Goal: Information Seeking & Learning: Learn about a topic

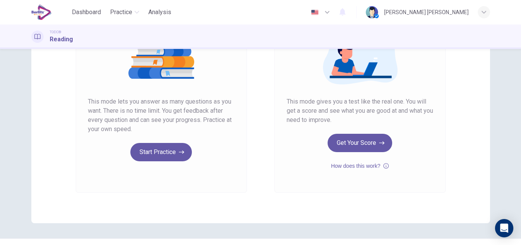
scroll to position [107, 0]
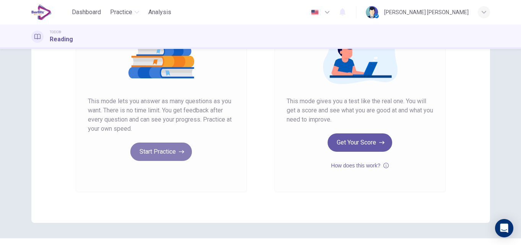
click at [160, 157] on button "Start Practice" at bounding box center [161, 152] width 62 height 18
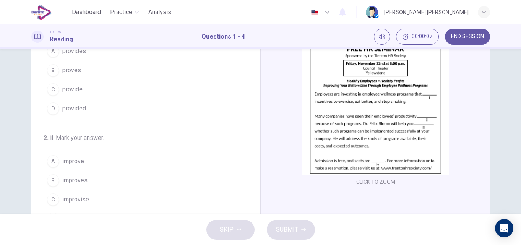
scroll to position [61, 0]
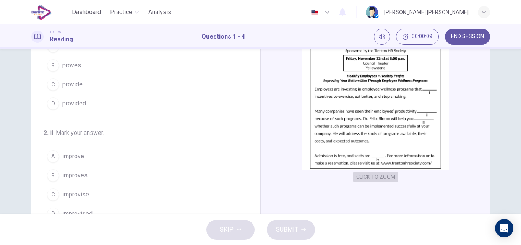
click at [380, 177] on button "CLICK TO ZOOM" at bounding box center [375, 177] width 45 height 11
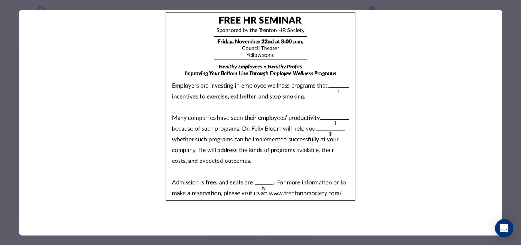
click at [515, 65] on div at bounding box center [260, 122] width 521 height 245
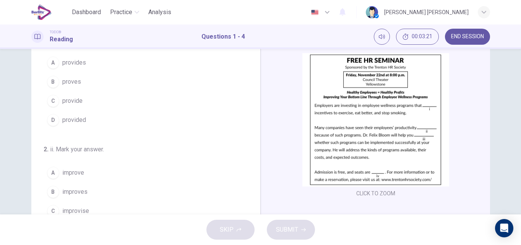
scroll to position [31, 0]
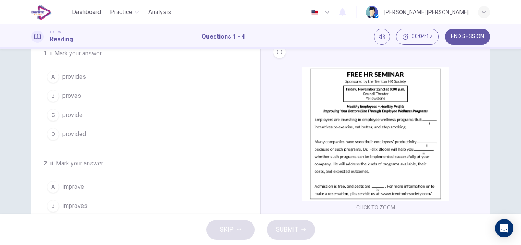
click at [54, 114] on div "C" at bounding box center [53, 115] width 12 height 12
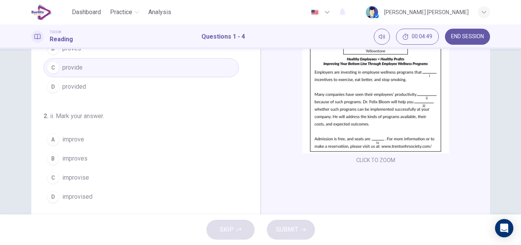
scroll to position [92, 0]
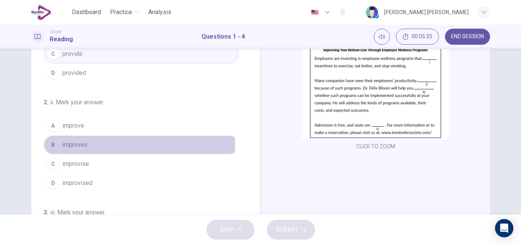
click at [54, 146] on div "B" at bounding box center [53, 145] width 12 height 12
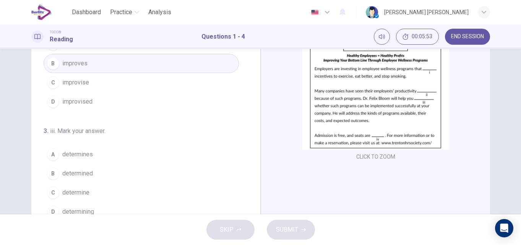
scroll to position [85, 0]
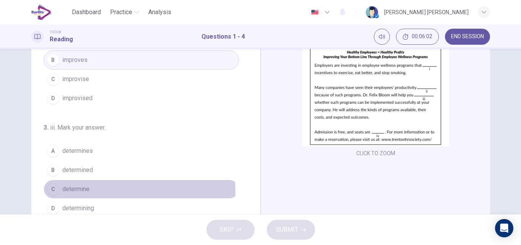
click at [65, 193] on span "determine" at bounding box center [75, 189] width 27 height 9
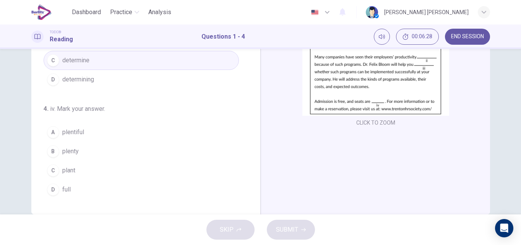
scroll to position [131, 0]
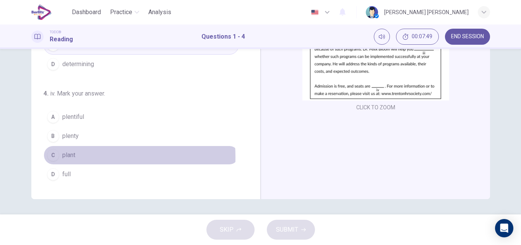
click at [65, 157] on span "plant" at bounding box center [68, 155] width 13 height 9
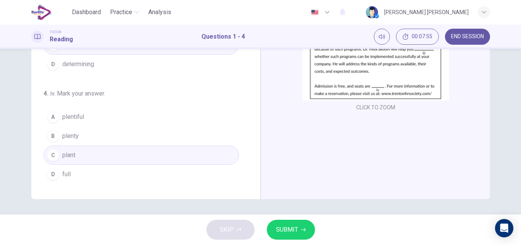
click at [87, 140] on button "B plenty" at bounding box center [141, 136] width 195 height 19
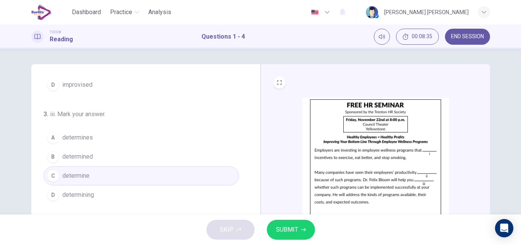
scroll to position [0, 0]
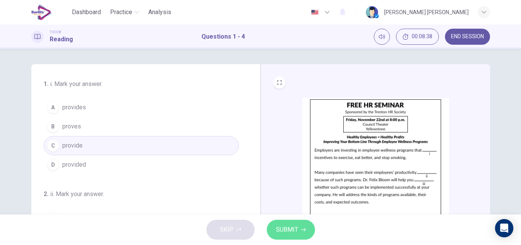
click at [277, 231] on span "SUBMIT" at bounding box center [287, 230] width 22 height 11
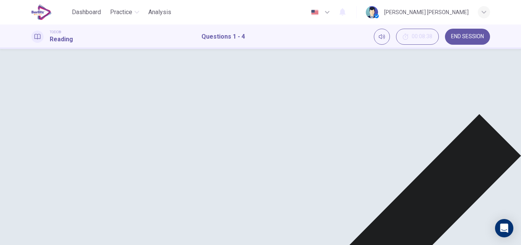
scroll to position [190, 0]
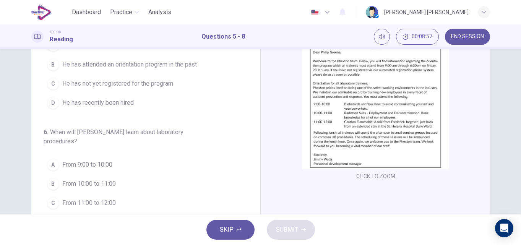
scroll to position [92, 0]
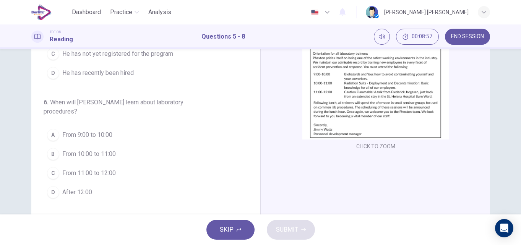
click at [362, 146] on button "CLICK TO ZOOM" at bounding box center [375, 146] width 45 height 11
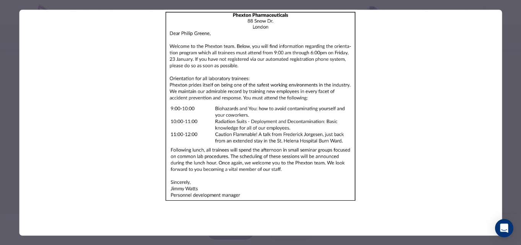
click at [510, 106] on div at bounding box center [260, 122] width 521 height 245
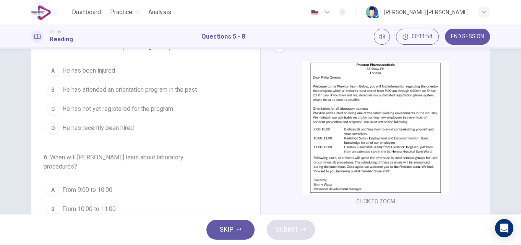
scroll to position [0, 0]
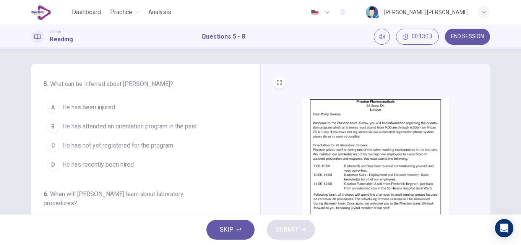
click at [51, 148] on div "C" at bounding box center [53, 146] width 12 height 12
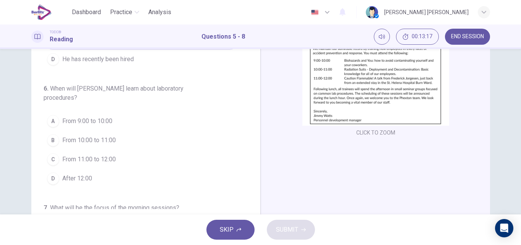
scroll to position [107, 0]
click at [381, 129] on button "CLICK TO ZOOM" at bounding box center [375, 131] width 45 height 11
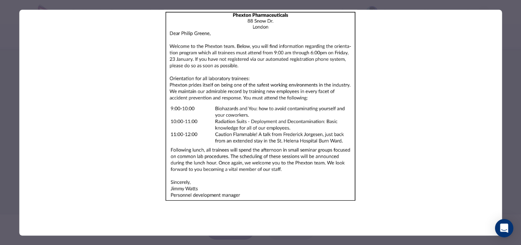
click at [507, 106] on div at bounding box center [260, 122] width 521 height 245
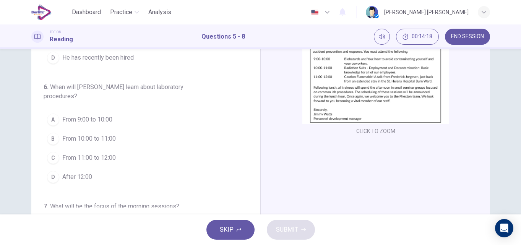
click at [388, 133] on button "CLICK TO ZOOM" at bounding box center [375, 131] width 45 height 11
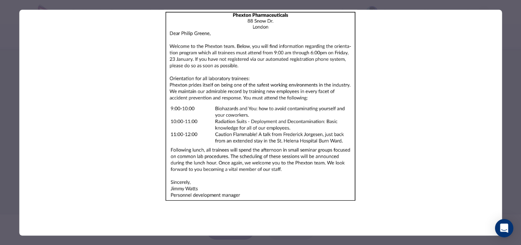
click at [509, 122] on div at bounding box center [260, 122] width 521 height 245
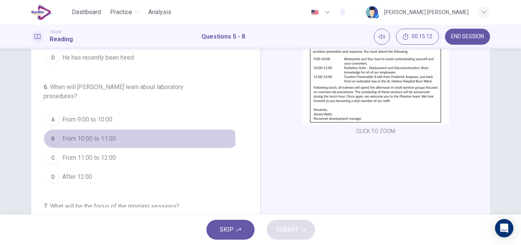
click at [57, 143] on button "B From 10:00 to 11:00" at bounding box center [141, 138] width 195 height 19
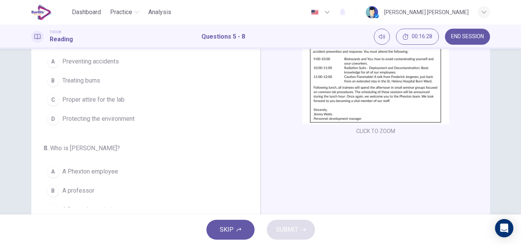
scroll to position [184, 0]
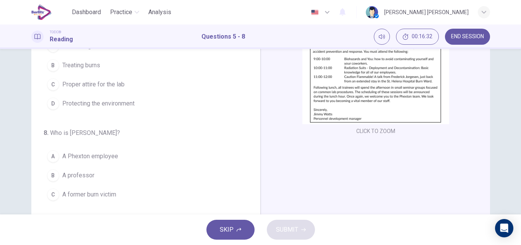
click at [371, 128] on button "CLICK TO ZOOM" at bounding box center [375, 131] width 45 height 11
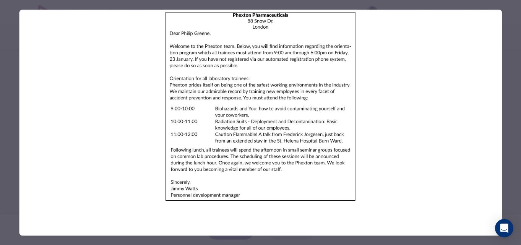
click at [508, 93] on div at bounding box center [260, 122] width 521 height 245
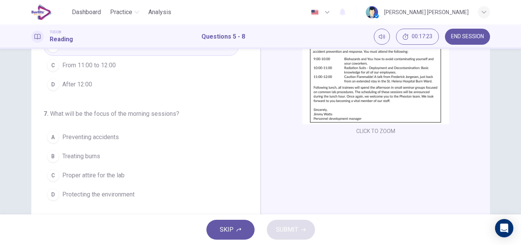
scroll to position [107, 0]
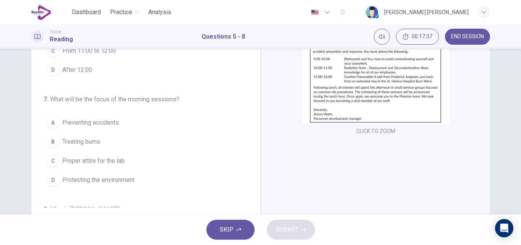
click at [97, 127] on span "Preventing accidents" at bounding box center [90, 122] width 57 height 9
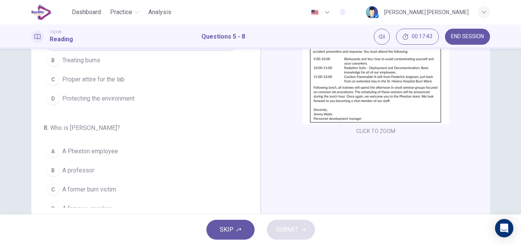
scroll to position [199, 0]
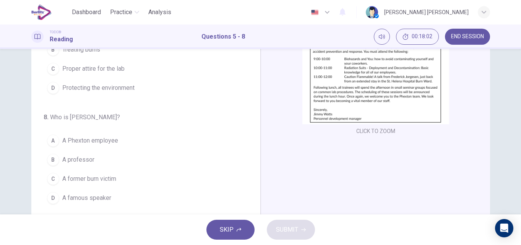
click at [108, 143] on span "A Phexton employee" at bounding box center [90, 140] width 56 height 9
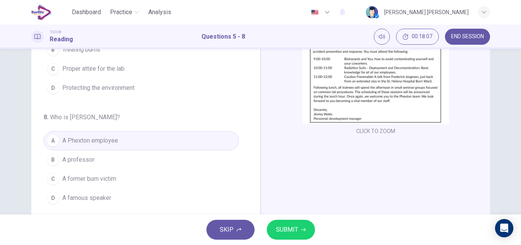
click at [284, 227] on span "SUBMIT" at bounding box center [287, 230] width 22 height 11
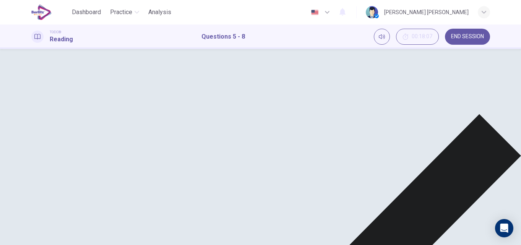
scroll to position [131, 0]
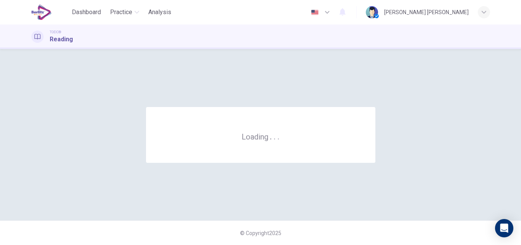
scroll to position [0, 0]
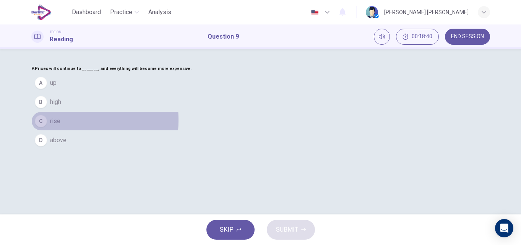
click at [47, 127] on div "C" at bounding box center [41, 121] width 12 height 12
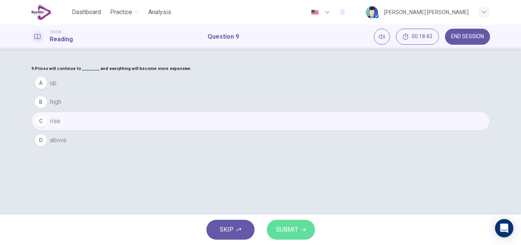
click at [279, 230] on span "SUBMIT" at bounding box center [287, 230] width 22 height 11
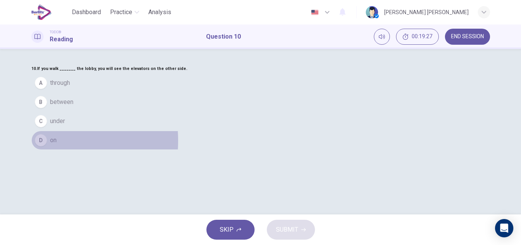
click at [47, 147] on div "D" at bounding box center [41, 140] width 12 height 12
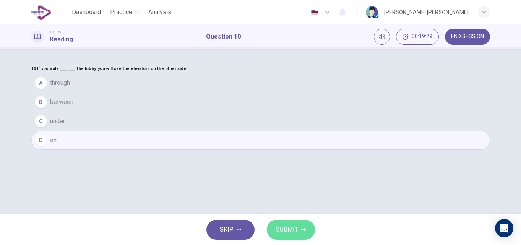
click at [280, 228] on span "SUBMIT" at bounding box center [287, 230] width 22 height 11
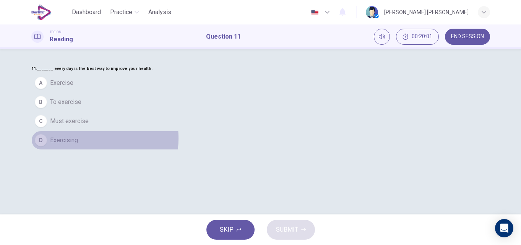
click at [232, 150] on button "D Exercising" at bounding box center [260, 140] width 459 height 19
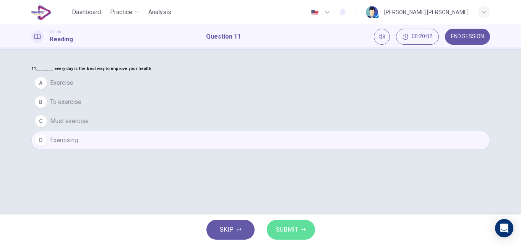
click at [285, 228] on span "SUBMIT" at bounding box center [287, 230] width 22 height 11
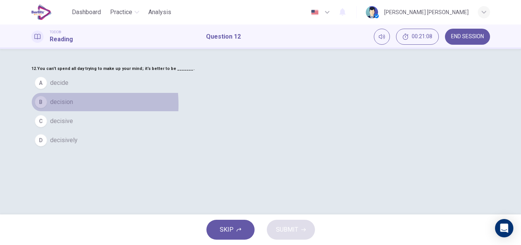
click at [47, 108] on div "B" at bounding box center [41, 102] width 12 height 12
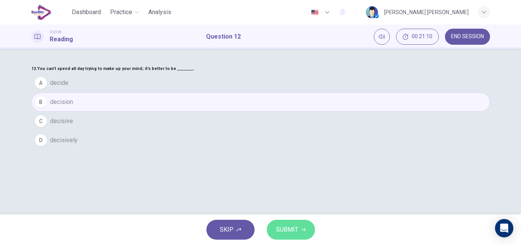
click at [308, 238] on button "SUBMIT" at bounding box center [291, 230] width 48 height 20
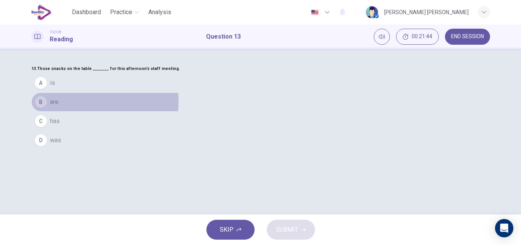
click at [59, 107] on span "are" at bounding box center [54, 102] width 8 height 9
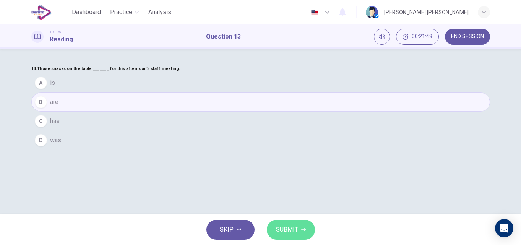
click at [276, 225] on span "SUBMIT" at bounding box center [287, 230] width 22 height 11
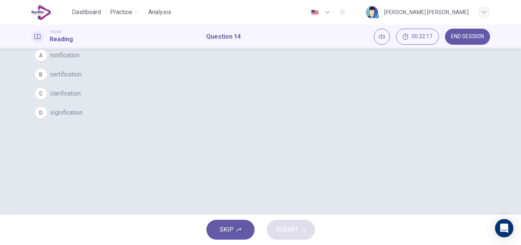
scroll to position [31, 0]
click at [47, 97] on div "C" at bounding box center [41, 91] width 12 height 12
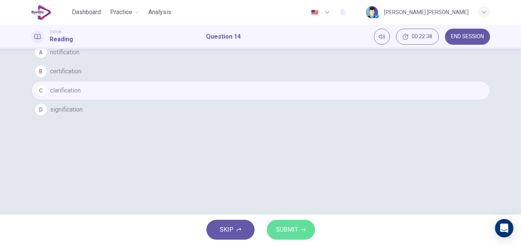
click at [288, 228] on span "SUBMIT" at bounding box center [287, 230] width 22 height 11
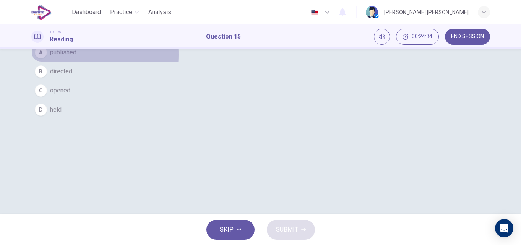
click at [47, 59] on div "A" at bounding box center [41, 52] width 12 height 12
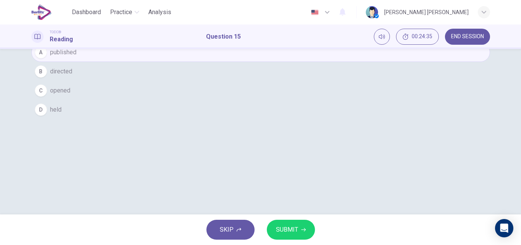
click at [277, 222] on button "SUBMIT" at bounding box center [291, 230] width 48 height 20
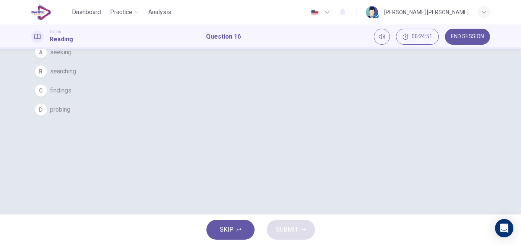
click at [76, 76] on span "searching" at bounding box center [63, 71] width 26 height 9
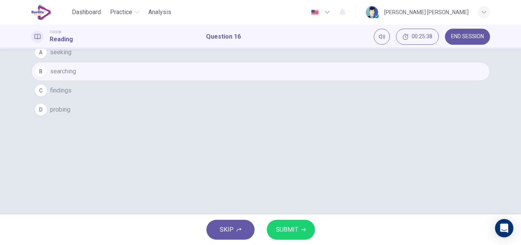
click at [288, 235] on button "SUBMIT" at bounding box center [291, 230] width 48 height 20
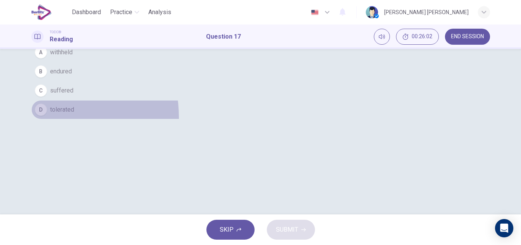
click at [191, 119] on button "D tolerated" at bounding box center [260, 109] width 459 height 19
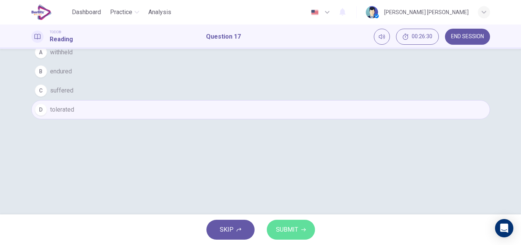
click at [287, 232] on span "SUBMIT" at bounding box center [287, 230] width 22 height 11
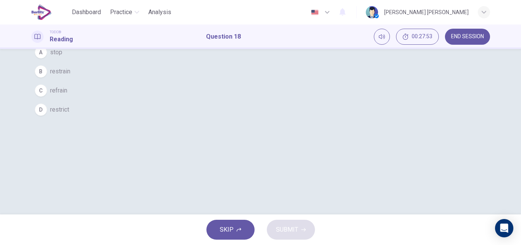
click at [47, 59] on div "A" at bounding box center [41, 52] width 12 height 12
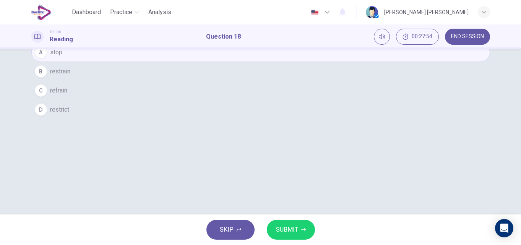
click at [282, 233] on span "SUBMIT" at bounding box center [287, 230] width 22 height 11
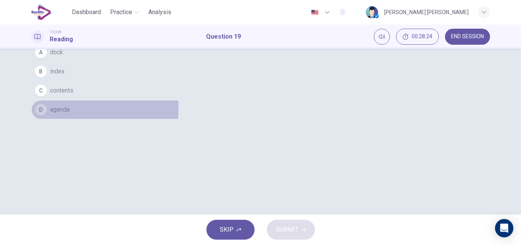
click at [47, 116] on div "D" at bounding box center [41, 110] width 12 height 12
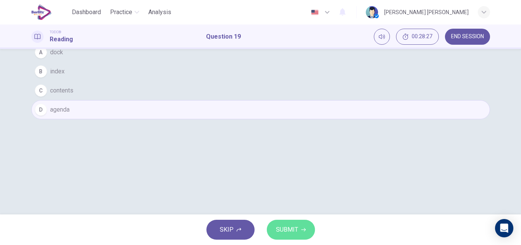
click at [280, 229] on span "SUBMIT" at bounding box center [287, 230] width 22 height 11
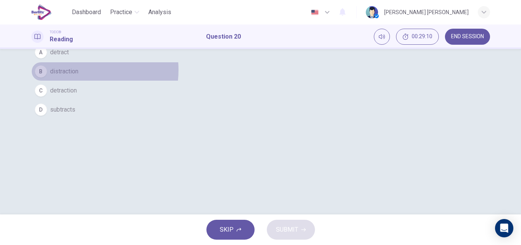
click at [235, 81] on button "B distraction" at bounding box center [260, 71] width 459 height 19
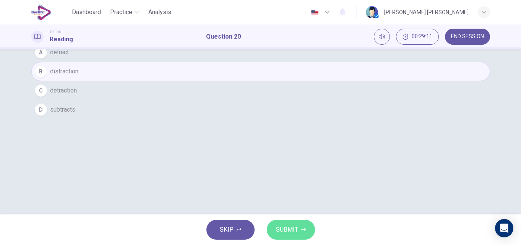
click at [292, 225] on span "SUBMIT" at bounding box center [287, 230] width 22 height 11
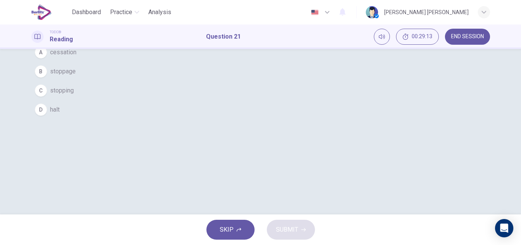
click at [456, 37] on span "END SESSION" at bounding box center [467, 37] width 33 height 6
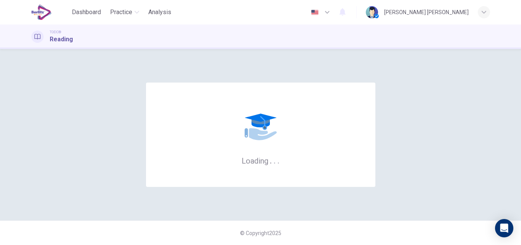
scroll to position [0, 0]
